Goal: Task Accomplishment & Management: Complete application form

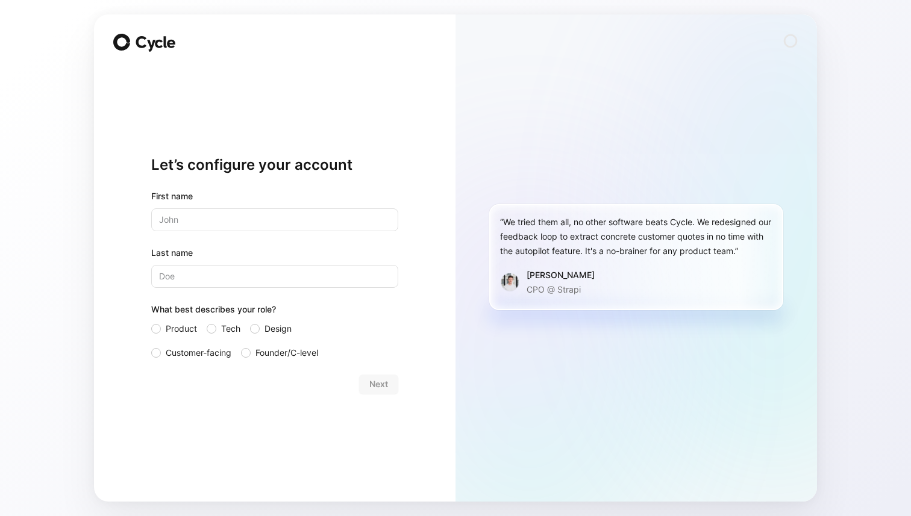
click at [323, 215] on input "text" at bounding box center [274, 220] width 247 height 23
type input "Logan"
type input "Powell"
click at [173, 348] on span "Customer-facing" at bounding box center [199, 353] width 66 height 14
click at [151, 346] on input "Customer-facing" at bounding box center [151, 346] width 0 height 0
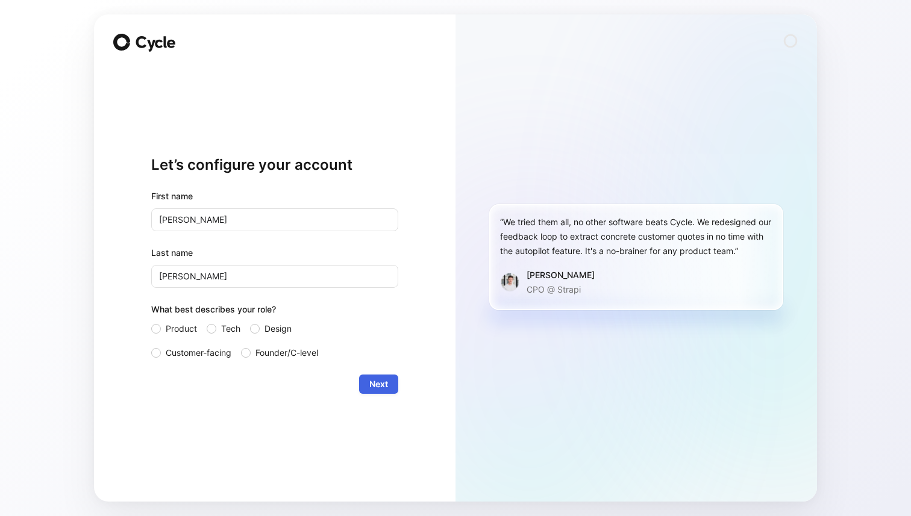
click at [382, 380] on span "Next" at bounding box center [378, 384] width 19 height 14
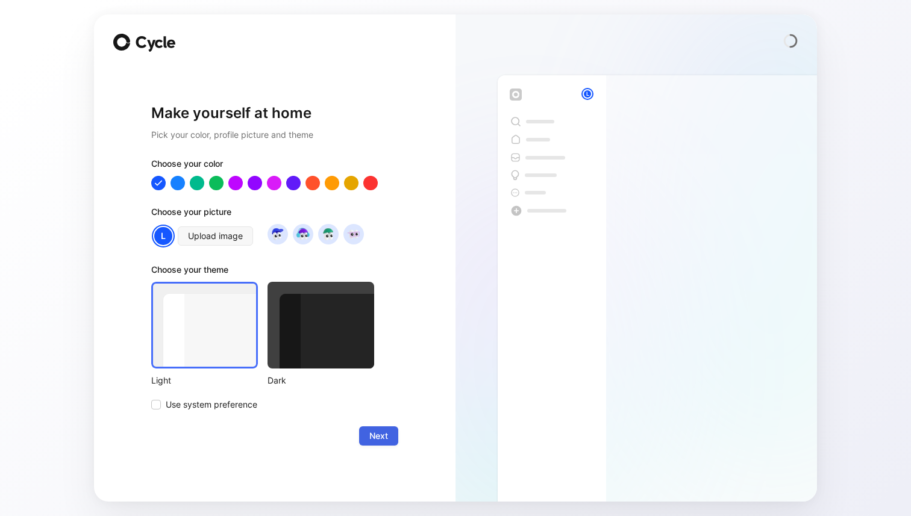
click at [371, 435] on span "Next" at bounding box center [378, 436] width 19 height 14
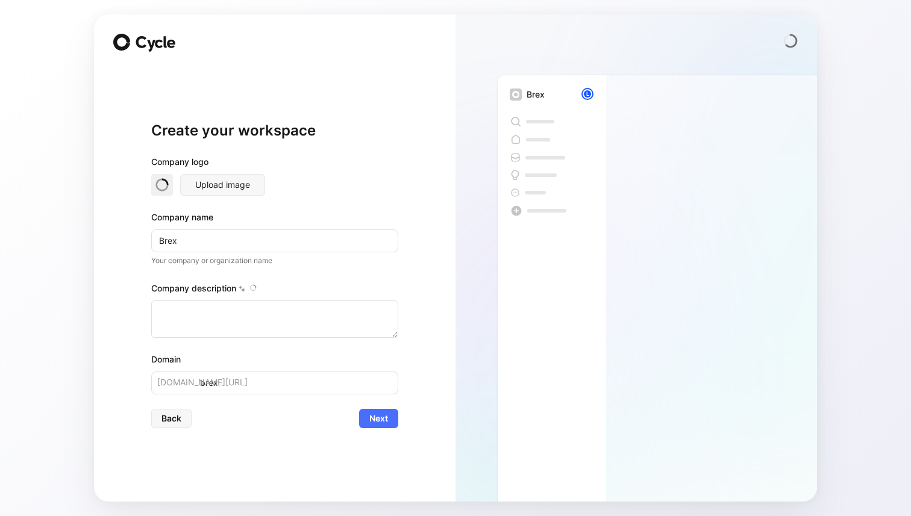
type textarea "Brex is a financial technology company founded in 2017 by Henrique Dubugras and…"
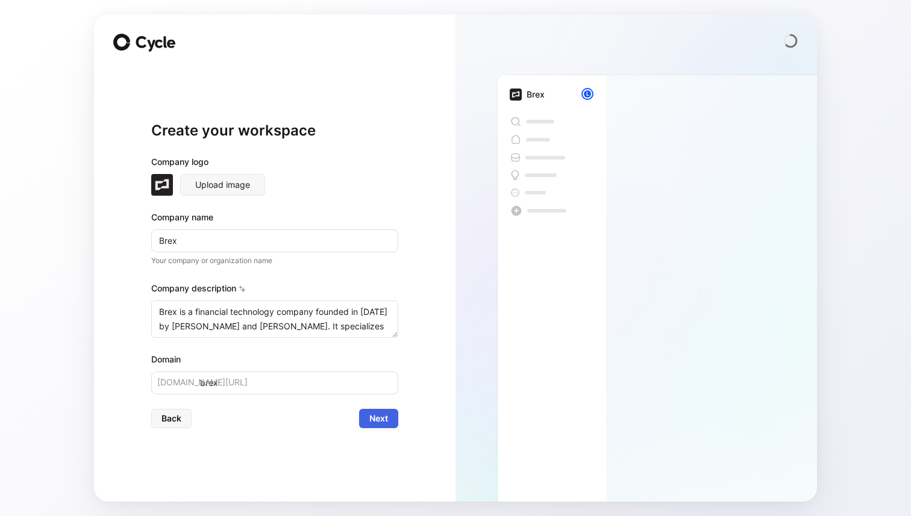
click at [371, 424] on span "Next" at bounding box center [378, 419] width 19 height 14
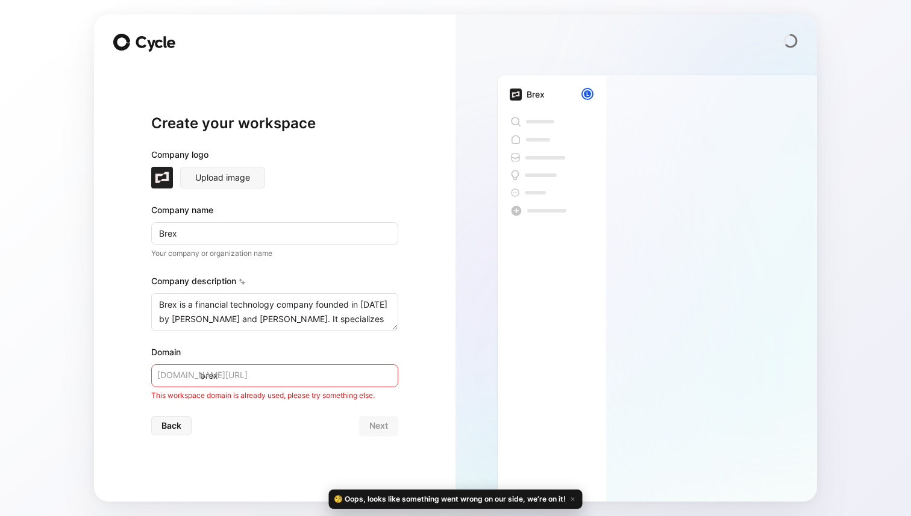
click at [331, 372] on input "brex" at bounding box center [274, 376] width 247 height 23
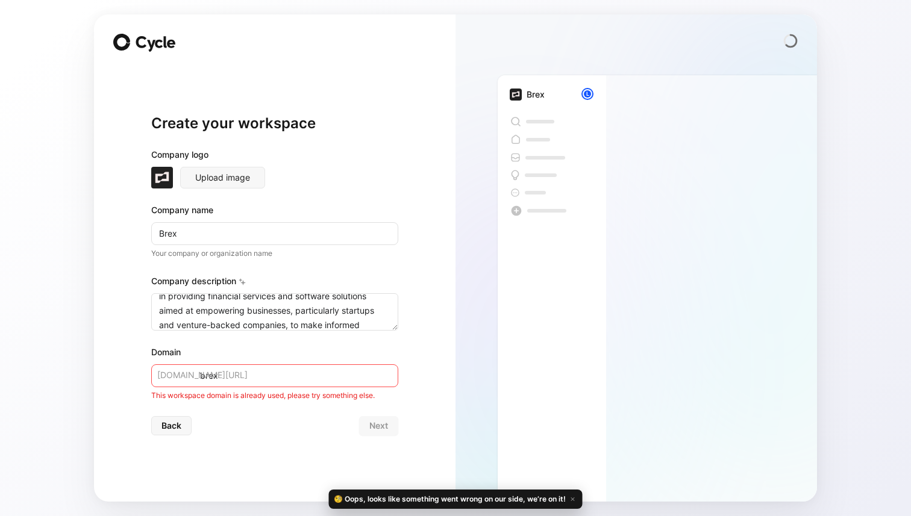
scroll to position [231, 0]
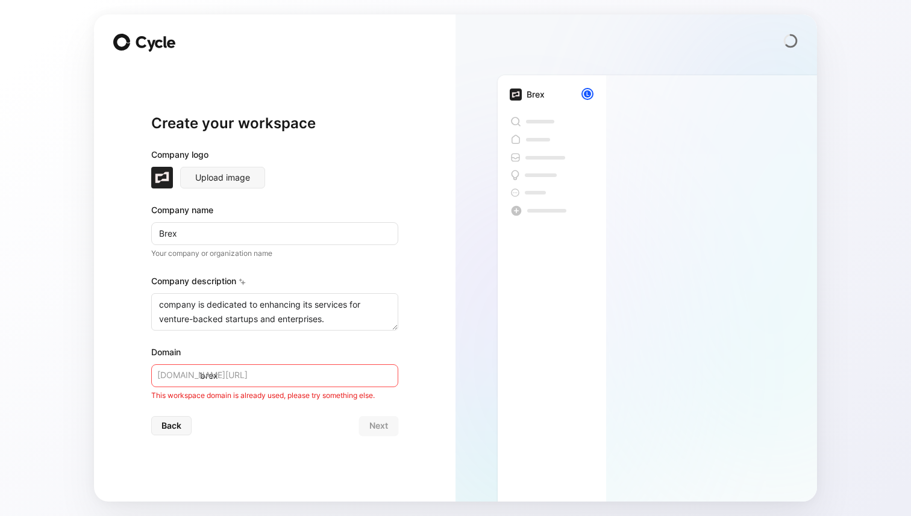
click at [324, 369] on input "brex" at bounding box center [274, 376] width 247 height 23
click at [165, 430] on span "Back" at bounding box center [172, 426] width 20 height 14
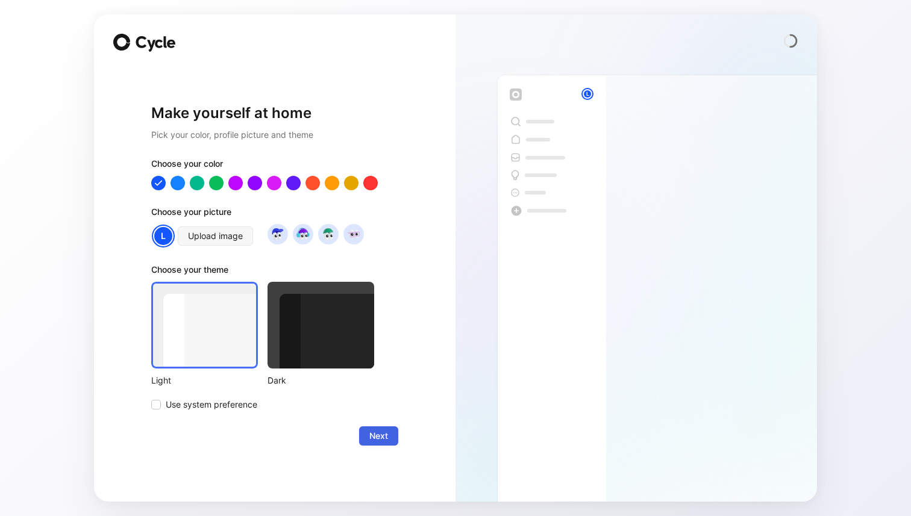
click at [388, 441] on button "Next" at bounding box center [378, 436] width 39 height 19
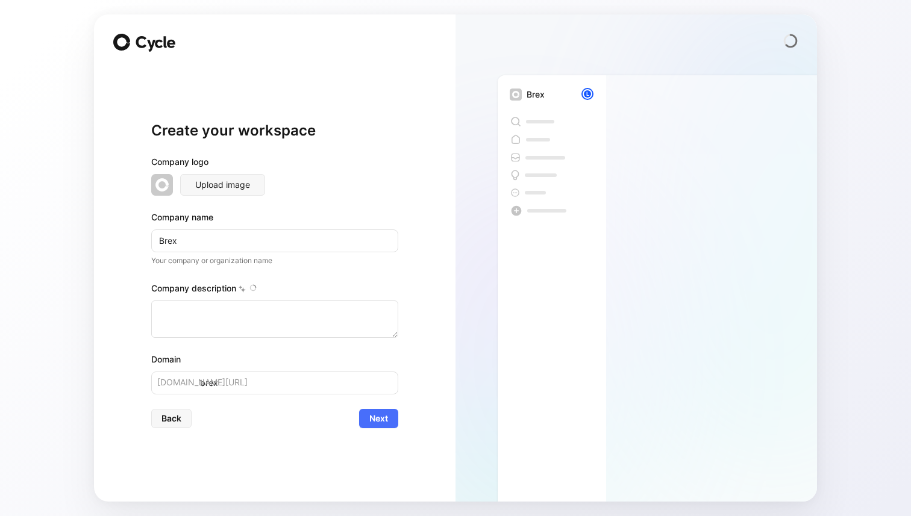
type textarea "Brex is a financial technology company founded in 2017 by Henrique Dubugras and…"
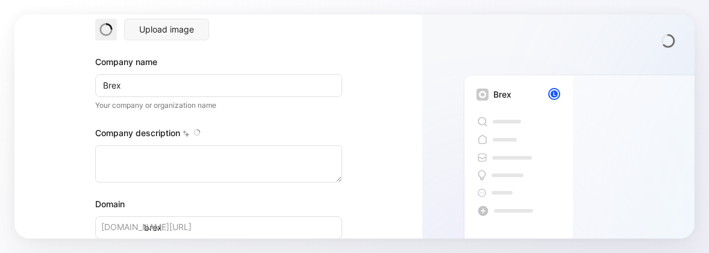
scroll to position [154, 0]
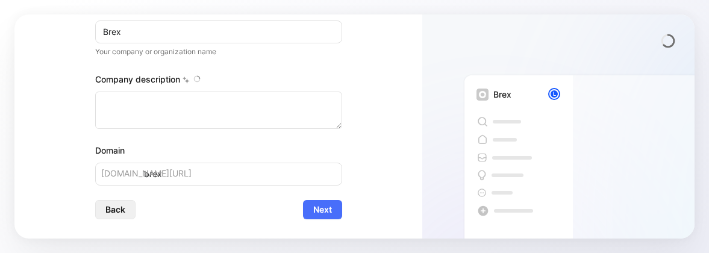
click at [122, 212] on span "Back" at bounding box center [115, 209] width 20 height 14
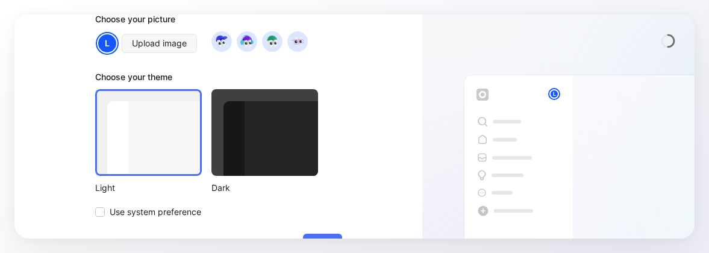
scroll to position [0, 0]
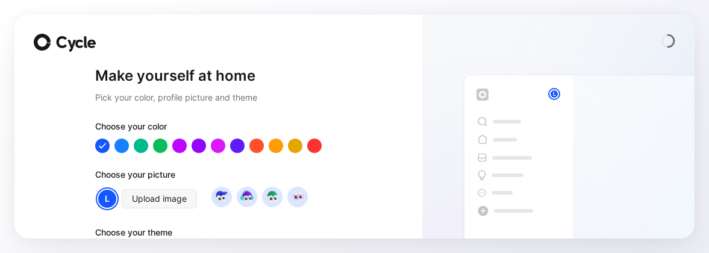
click at [75, 34] on span at bounding box center [66, 43] width 64 height 18
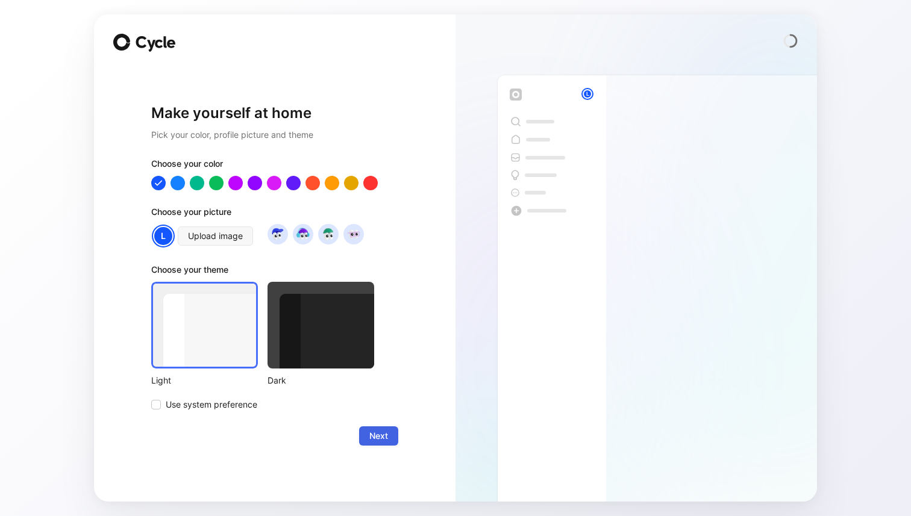
click at [380, 253] on span "Next" at bounding box center [378, 436] width 19 height 14
click at [380, 253] on div "Next" at bounding box center [274, 436] width 247 height 19
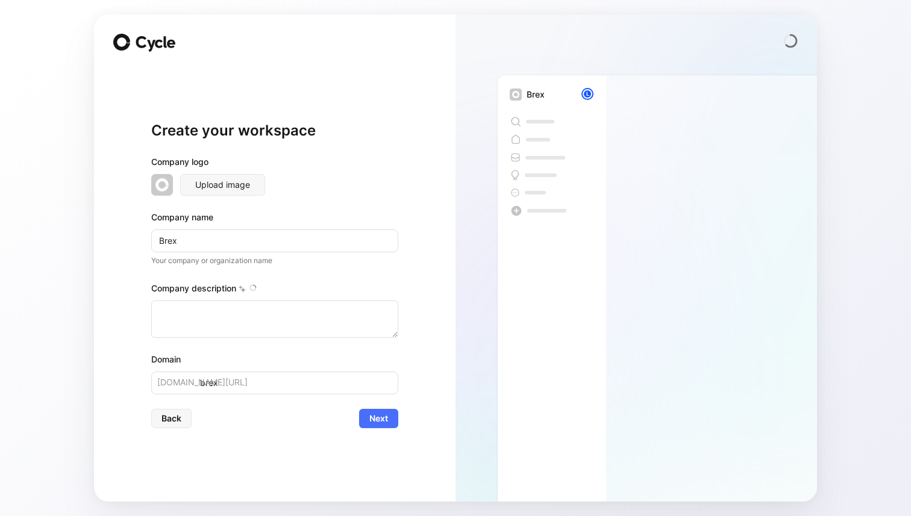
type textarea "Brex is a financial technology company founded in 2017 by Henrique Dubugras and…"
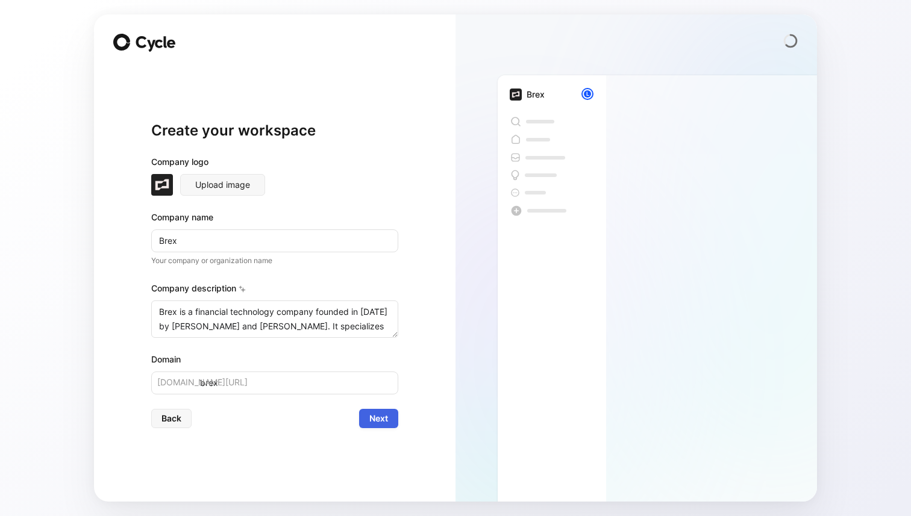
click at [378, 253] on span "Next" at bounding box center [378, 419] width 19 height 14
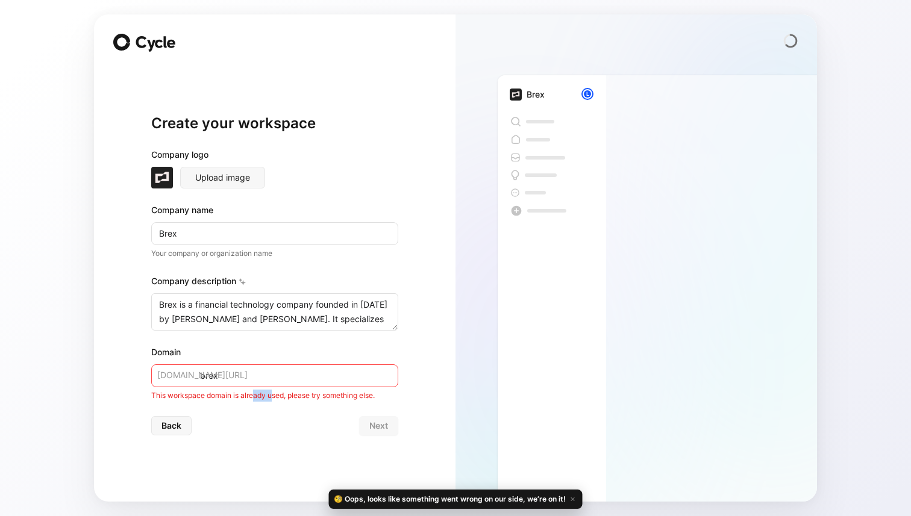
drag, startPoint x: 254, startPoint y: 391, endPoint x: 281, endPoint y: 395, distance: 26.8
click at [279, 253] on div "This workspace domain is already used, please try something else." at bounding box center [274, 396] width 247 height 12
click at [281, 253] on div "This workspace domain is already used, please try something else." at bounding box center [274, 396] width 247 height 12
click at [145, 44] on icon at bounding box center [155, 44] width 43 height 16
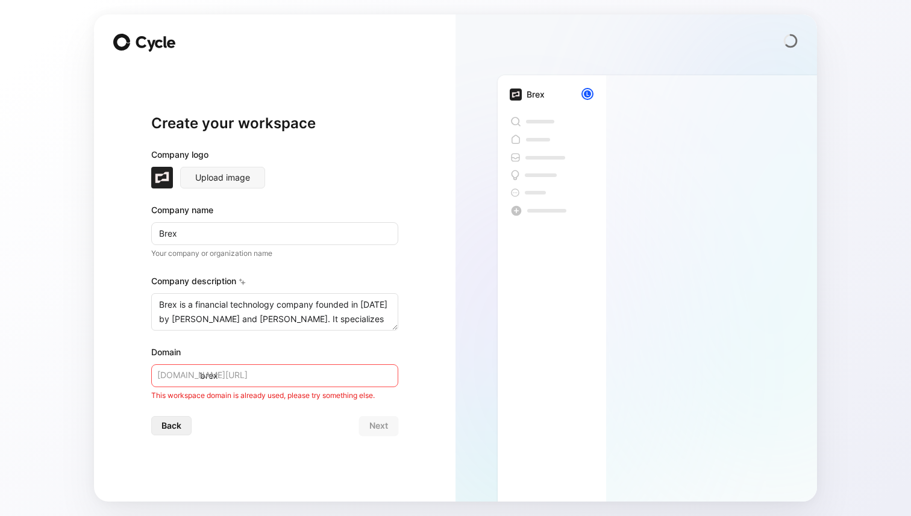
click at [169, 253] on span "Back" at bounding box center [172, 426] width 20 height 14
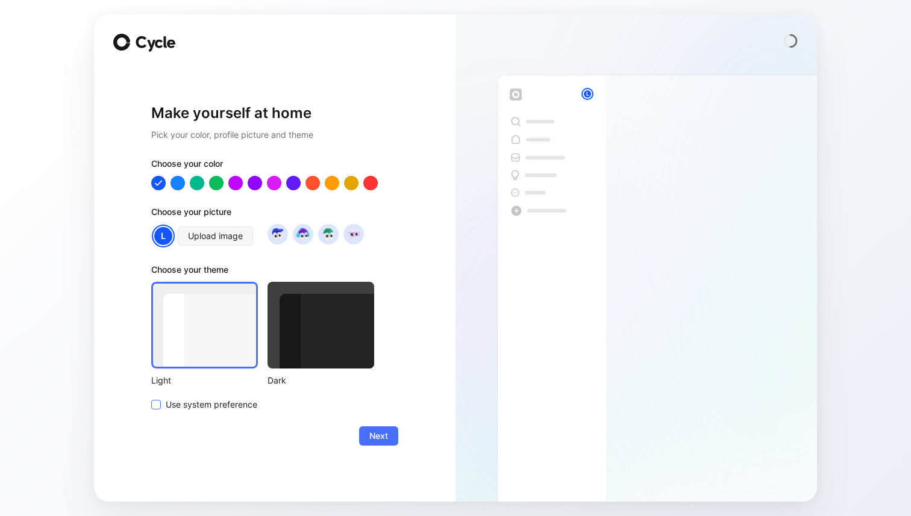
click at [158, 253] on div at bounding box center [156, 405] width 10 height 10
click at [151, 253] on input "Use system preference" at bounding box center [151, 398] width 0 height 0
click at [205, 192] on div "Choose your color Choose your picture L Upload image Choose your theme Light Da…" at bounding box center [274, 285] width 247 height 256
click at [212, 180] on div at bounding box center [217, 183] width 16 height 16
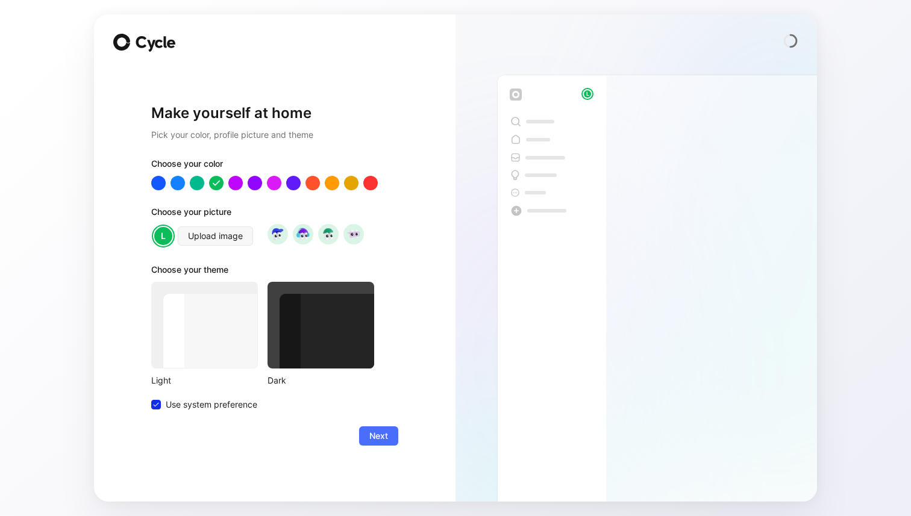
click at [134, 35] on span at bounding box center [145, 43] width 64 height 18
click at [134, 38] on icon at bounding box center [155, 44] width 43 height 16
